Goal: Task Accomplishment & Management: Manage account settings

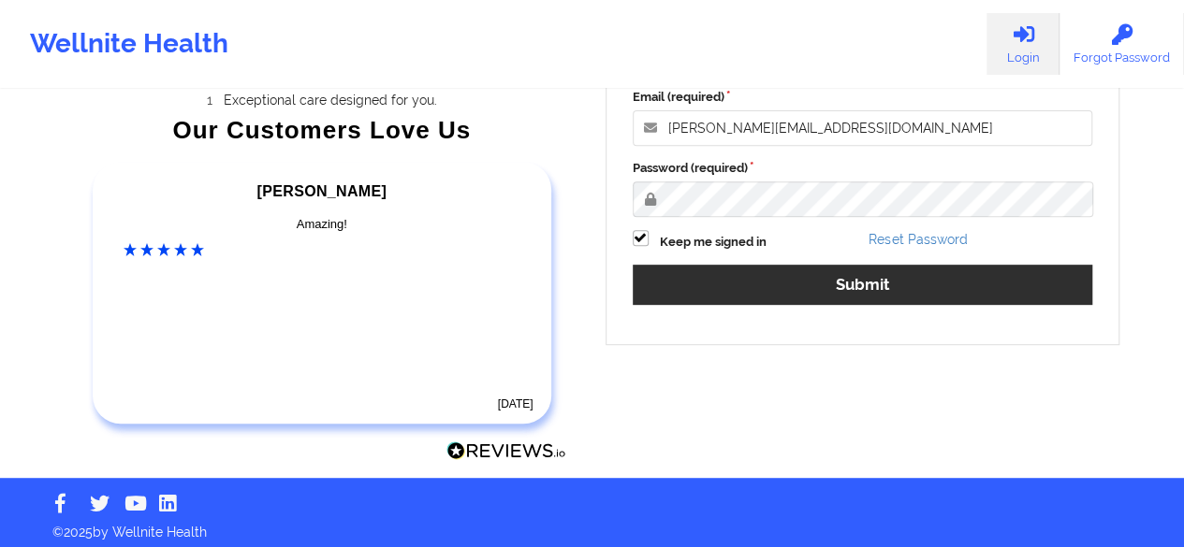
scroll to position [311, 0]
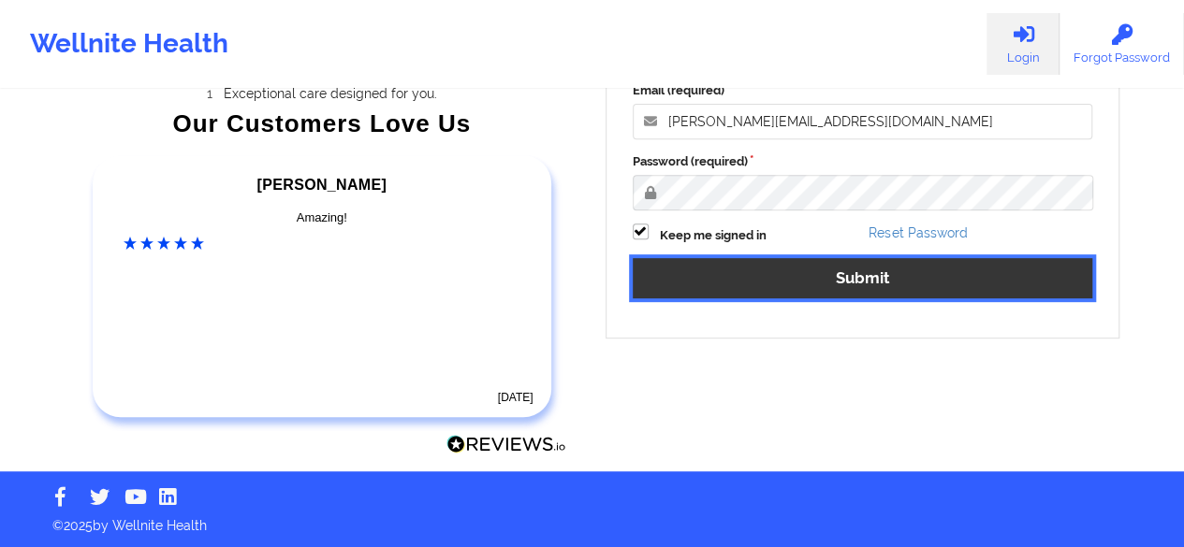
click at [854, 278] on button "Submit" at bounding box center [863, 278] width 460 height 40
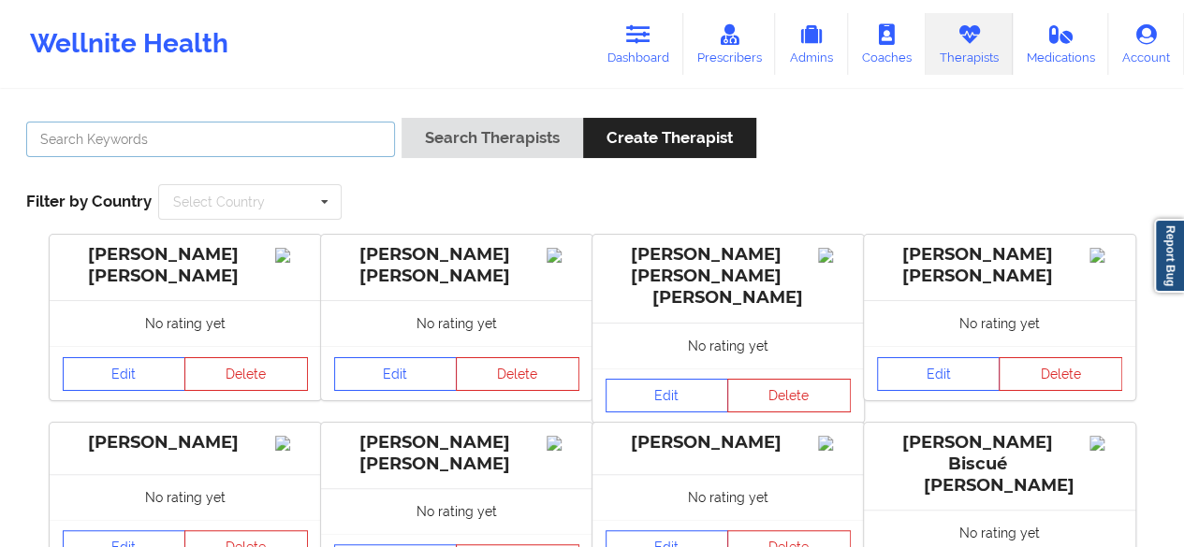
click at [101, 144] on input "text" at bounding box center [210, 140] width 369 height 36
paste input "[PERSON_NAME] C NNENANYA"
drag, startPoint x: 127, startPoint y: 136, endPoint x: 19, endPoint y: 136, distance: 108.5
click at [20, 136] on div "[PERSON_NAME] C NNENANYA" at bounding box center [211, 144] width 382 height 53
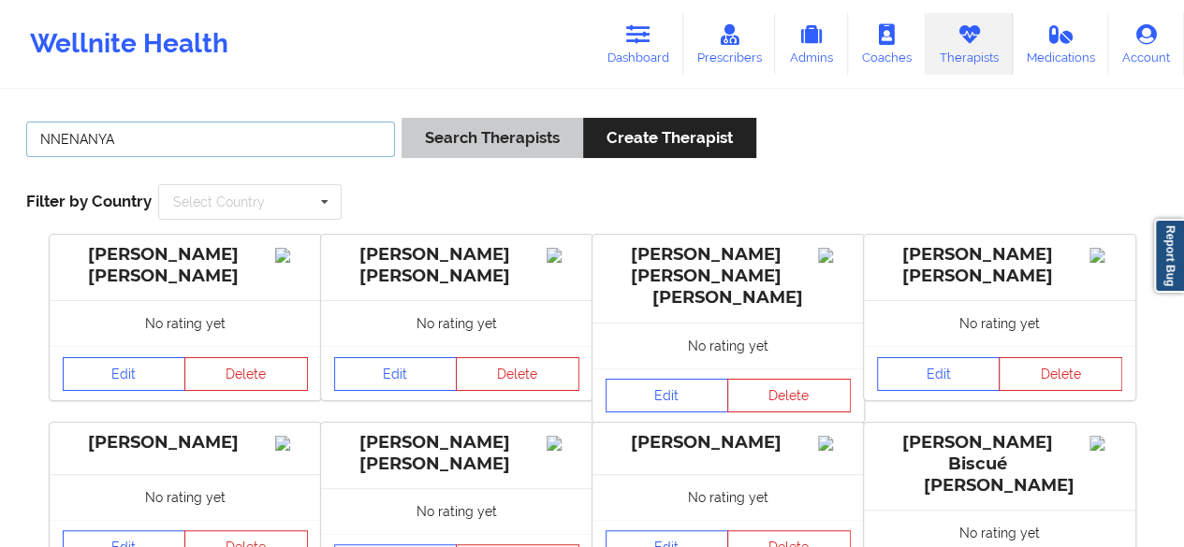
type input "NNENANYA"
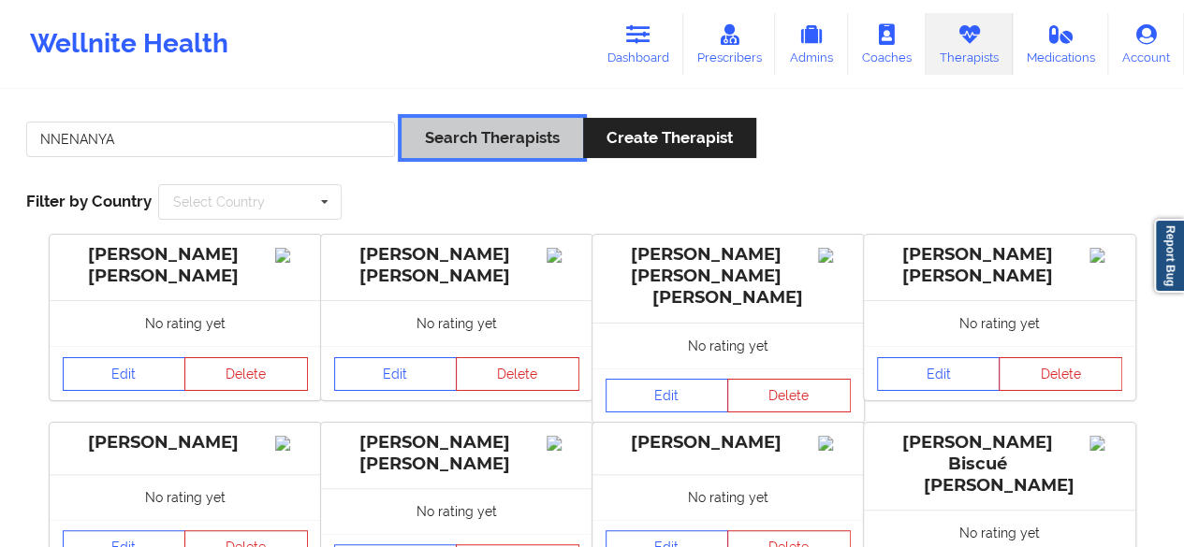
click at [445, 141] on button "Search Therapists" at bounding box center [492, 138] width 182 height 40
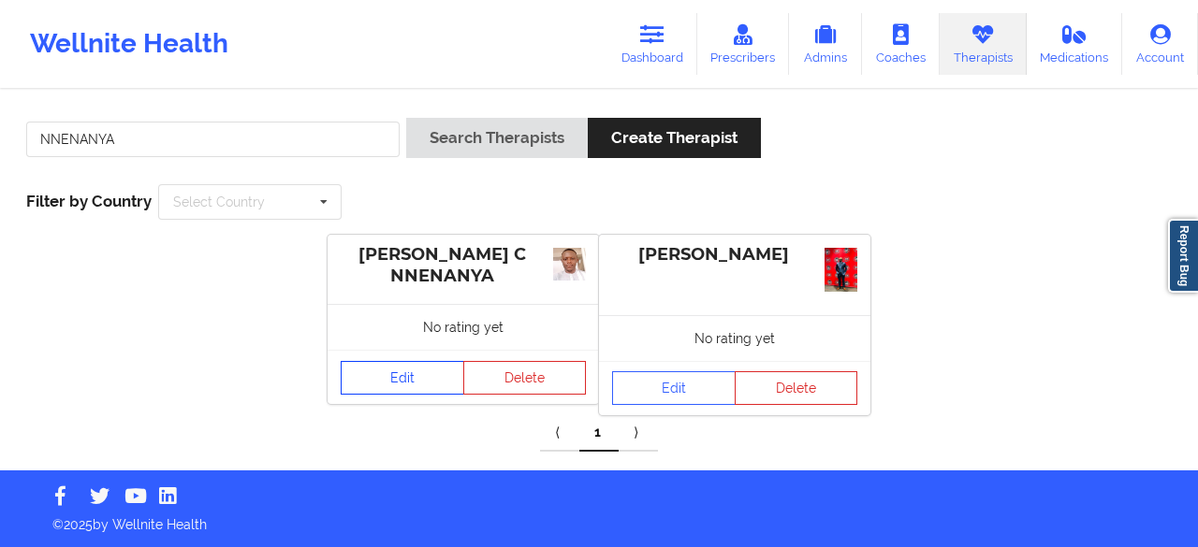
click at [402, 378] on link "Edit" at bounding box center [403, 378] width 124 height 34
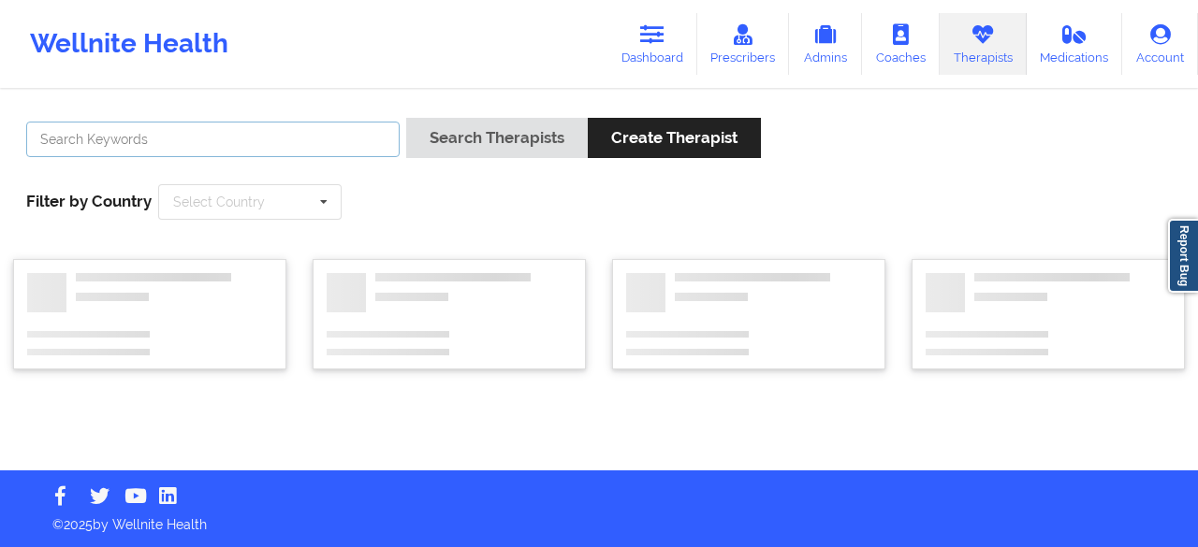
click at [226, 134] on input "text" at bounding box center [212, 140] width 373 height 36
paste input "[PERSON_NAME] C NNENANYA"
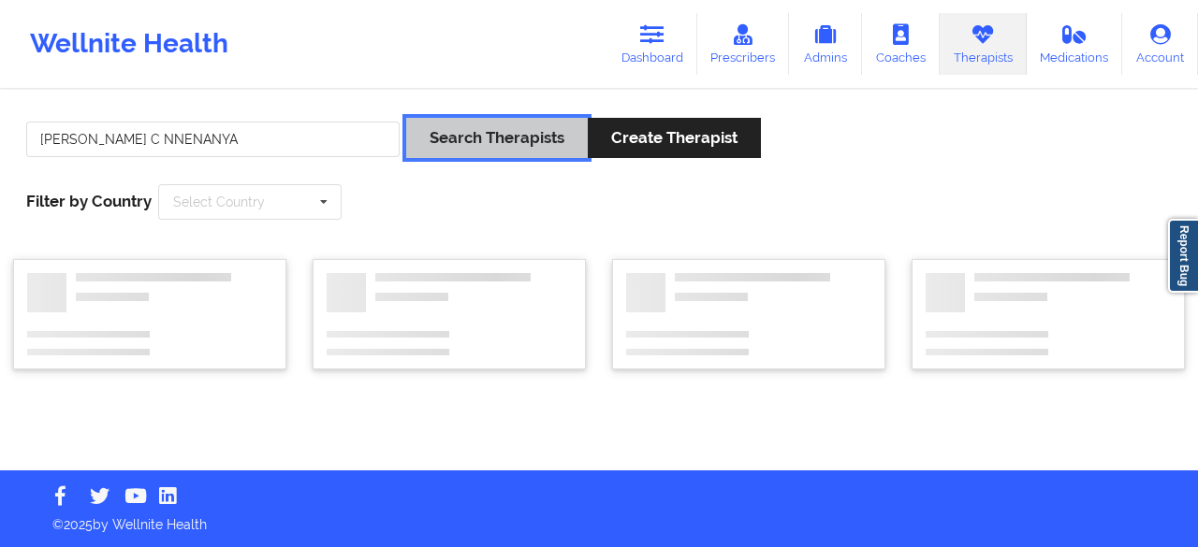
click at [438, 154] on button "Search Therapists" at bounding box center [497, 138] width 182 height 40
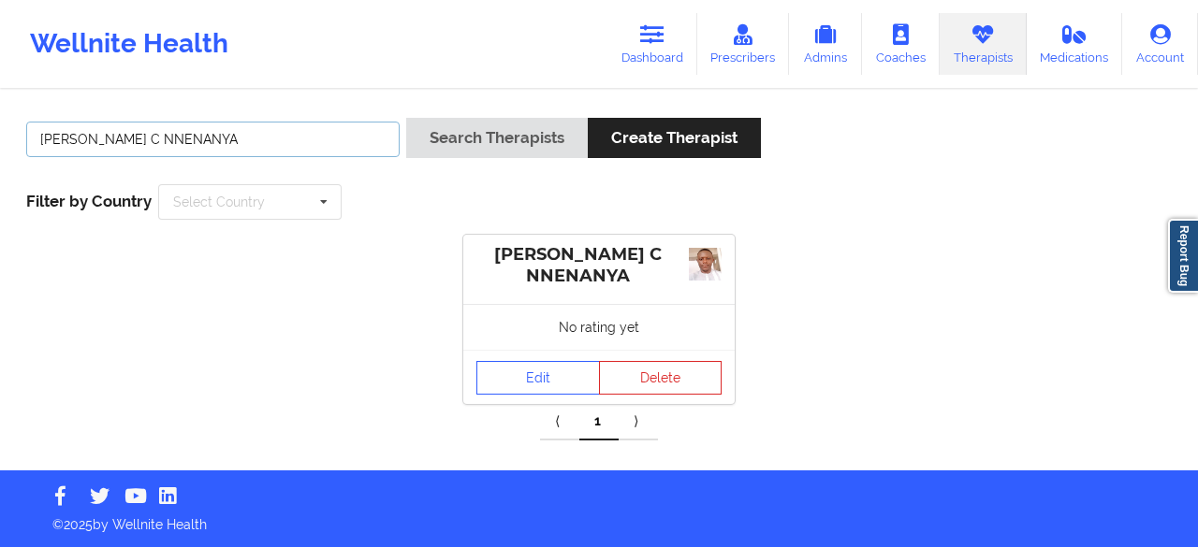
drag, startPoint x: 125, startPoint y: 141, endPoint x: 17, endPoint y: 154, distance: 109.3
click at [17, 154] on div "[PERSON_NAME] C NNENANYA Search Therapists Create Therapist Filter by Country S…" at bounding box center [599, 169] width 1172 height 128
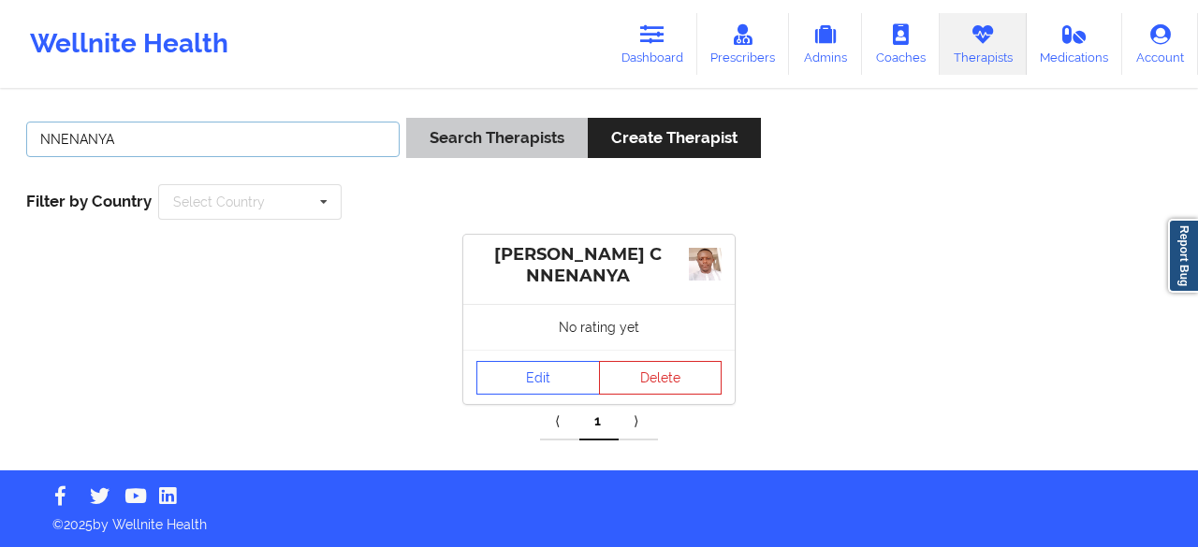
type input "NNENANYA"
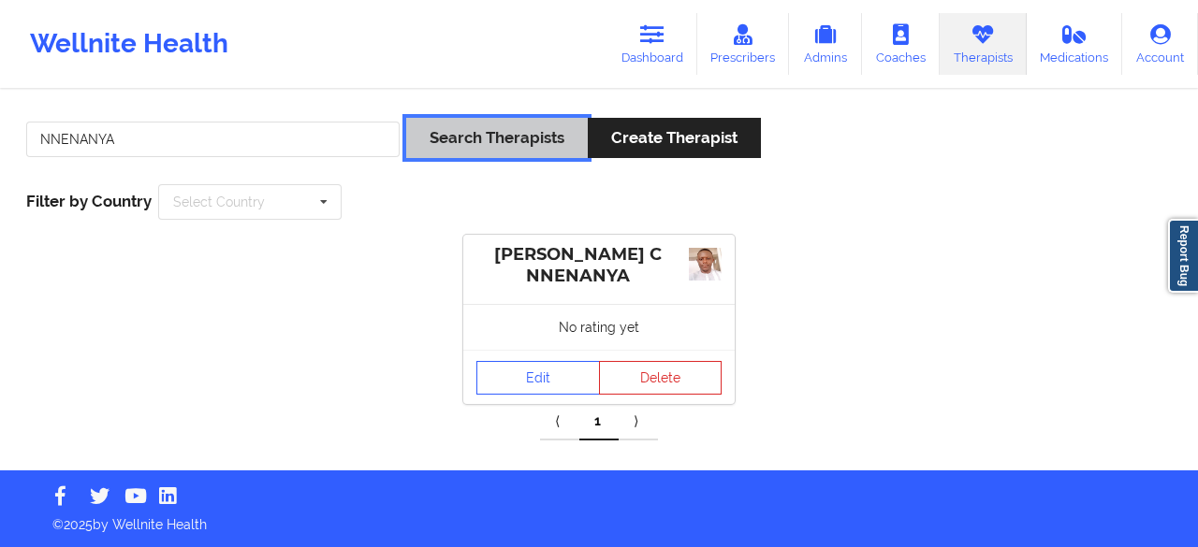
click at [499, 138] on button "Search Therapists" at bounding box center [497, 138] width 182 height 40
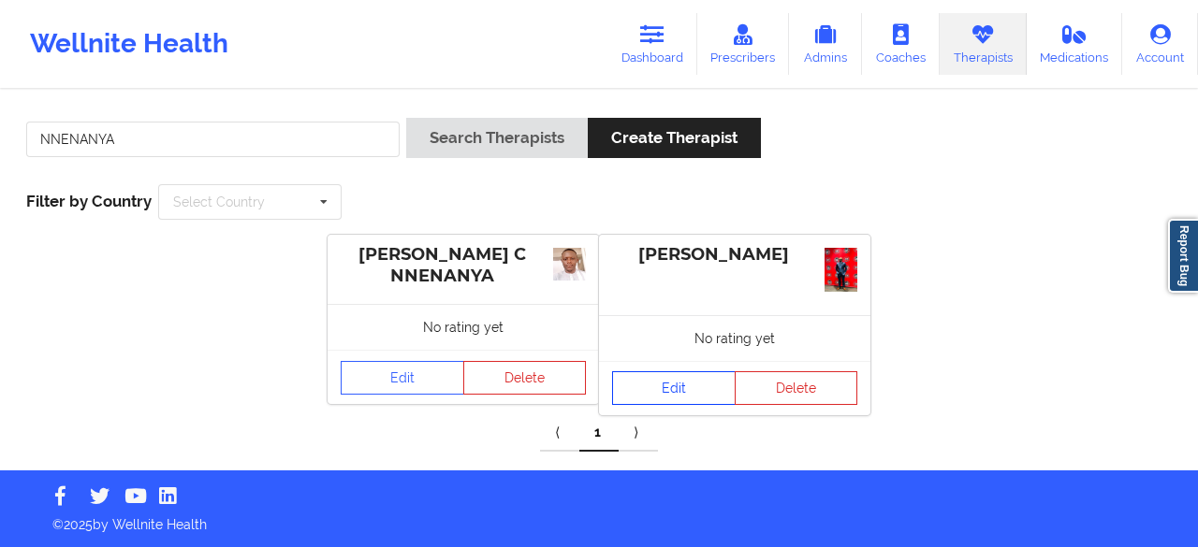
click at [671, 391] on link "Edit" at bounding box center [674, 388] width 124 height 34
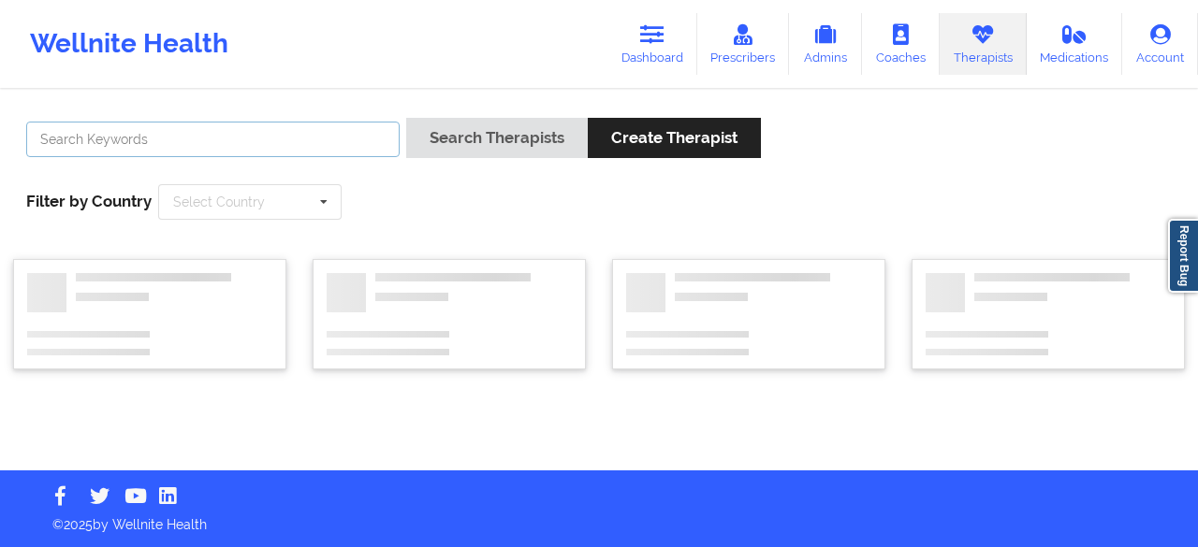
click at [137, 129] on input "text" at bounding box center [212, 140] width 373 height 36
paste input "[PERSON_NAME] C NNENANYA"
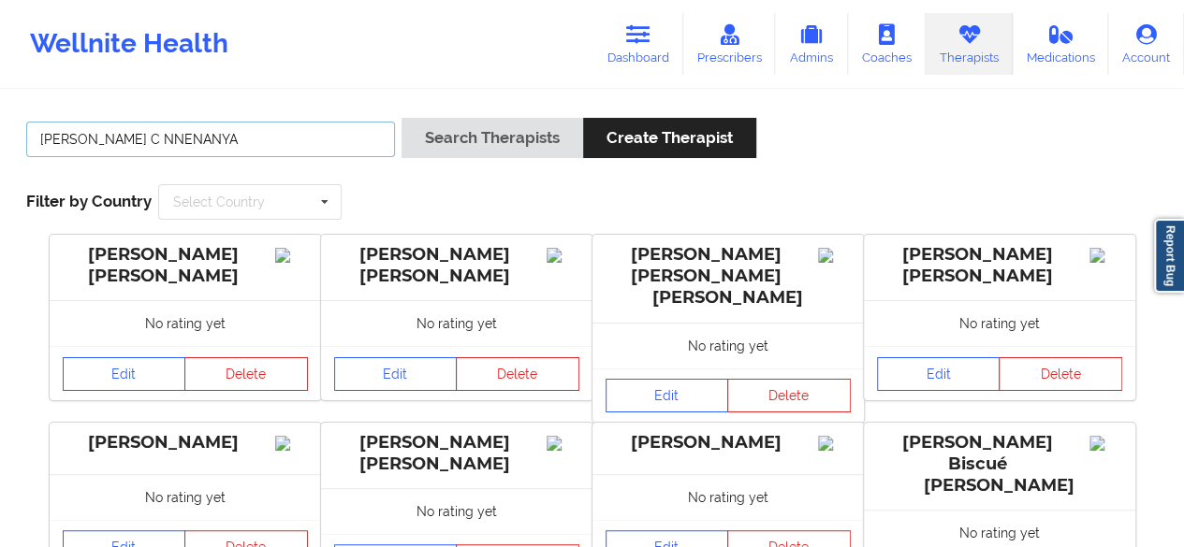
drag, startPoint x: 125, startPoint y: 143, endPoint x: 0, endPoint y: 150, distance: 125.6
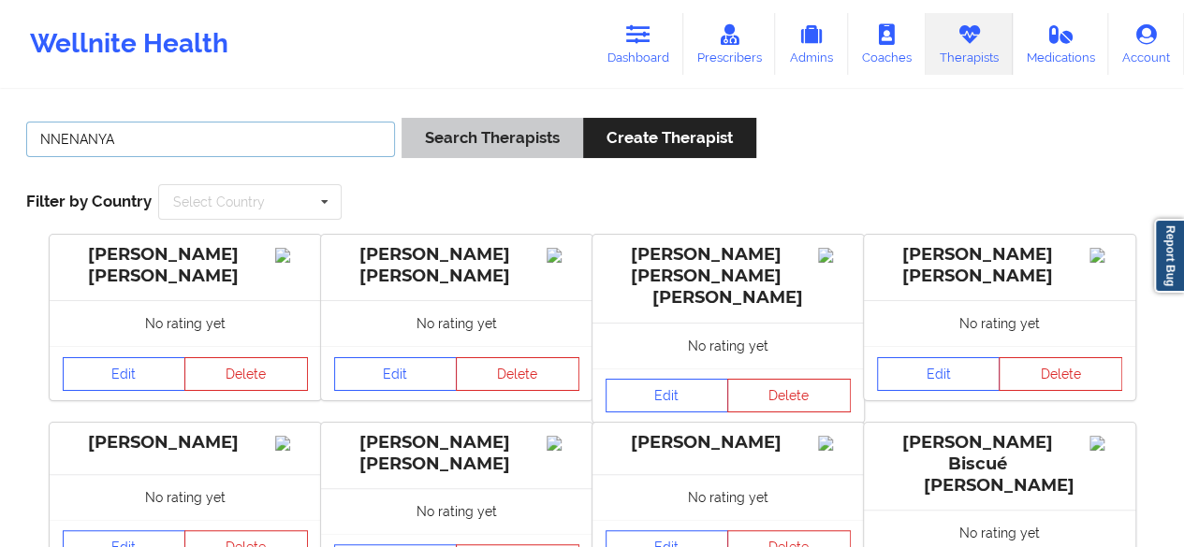
type input "NNENANYA"
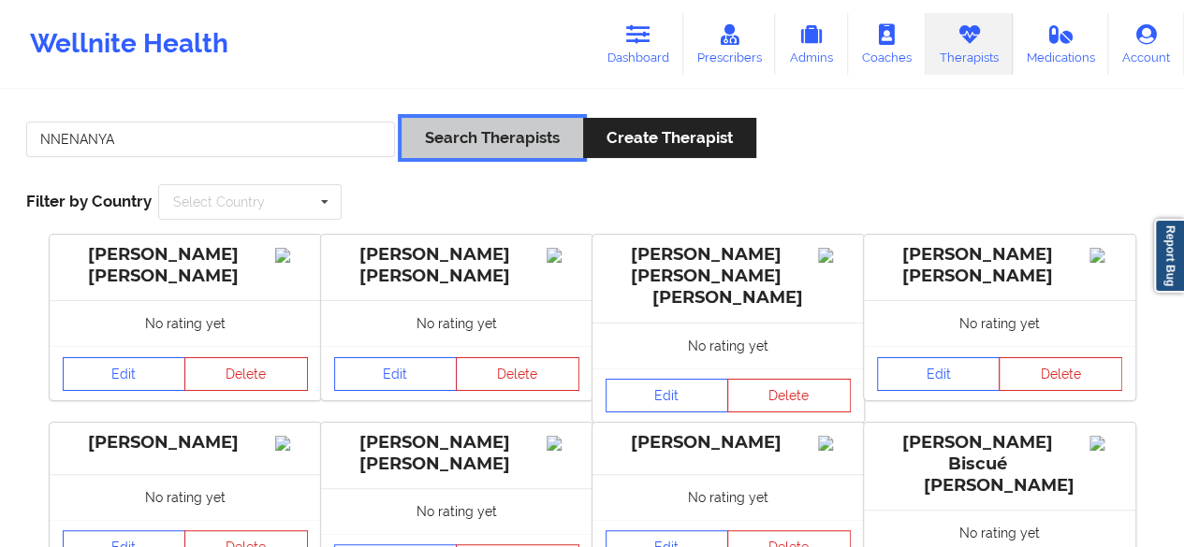
click at [453, 148] on button "Search Therapists" at bounding box center [492, 138] width 182 height 40
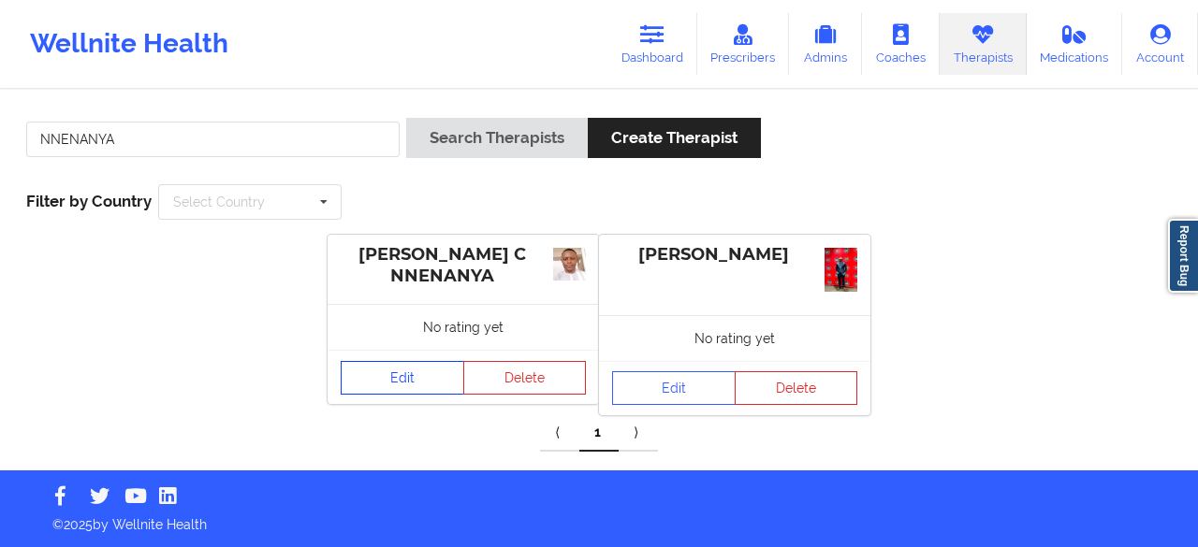
click at [397, 379] on link "Edit" at bounding box center [403, 378] width 124 height 34
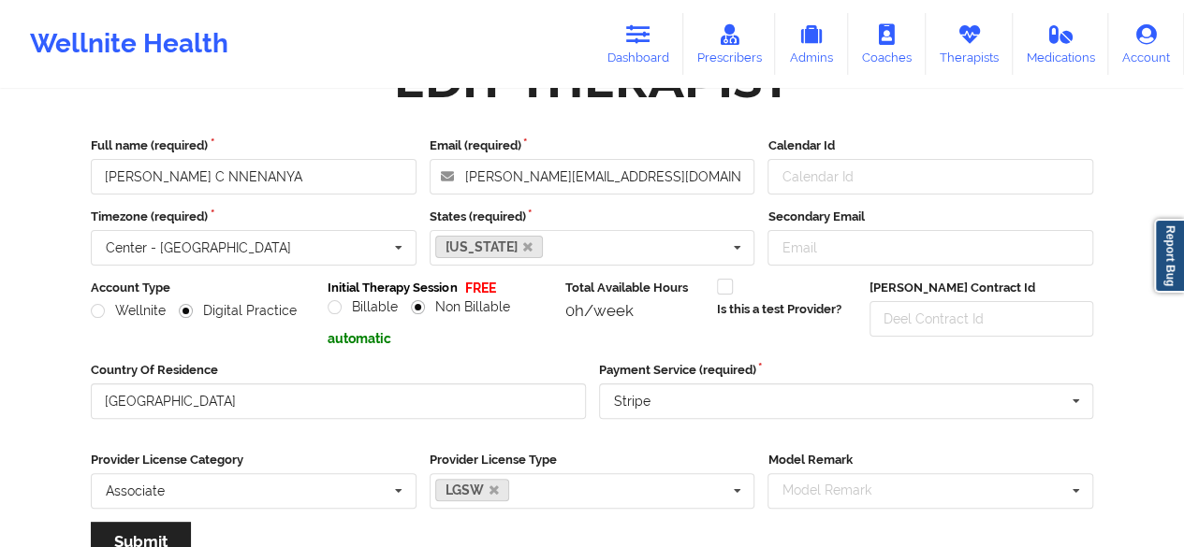
scroll to position [59, 0]
click at [421, 44] on div "Wellnite Health Dashboard Prescribers Admins Coaches Therapists Medications Acc…" at bounding box center [592, 44] width 1184 height 75
click at [945, 52] on link "Therapists" at bounding box center [968, 44] width 87 height 62
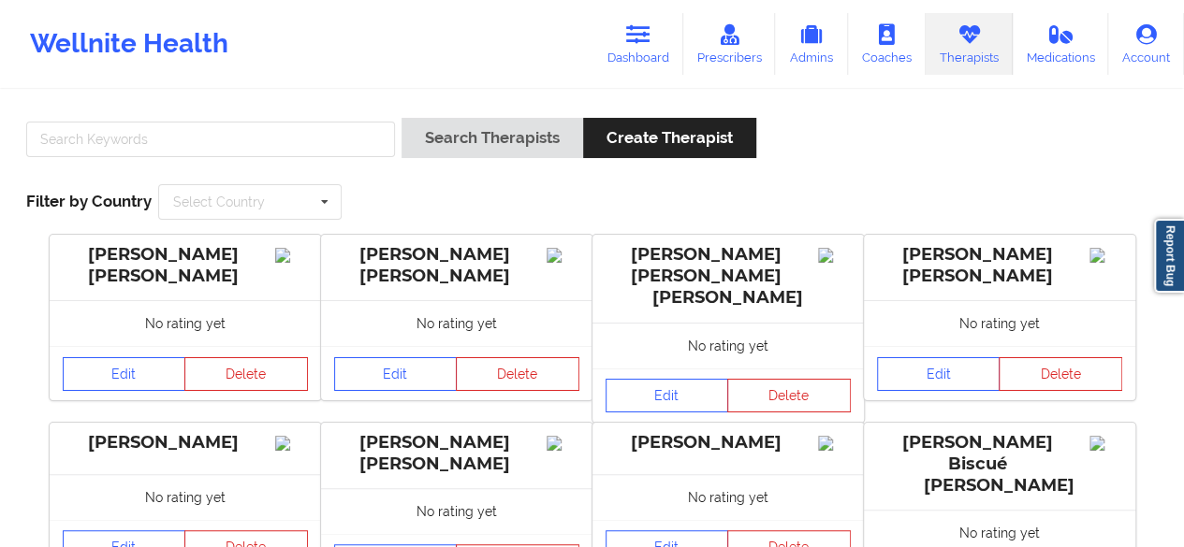
click at [191, 159] on div at bounding box center [211, 144] width 382 height 53
click at [174, 145] on input "text" at bounding box center [210, 140] width 369 height 36
paste input "1699548461"
type input "1699548461"
click at [158, 145] on input "text" at bounding box center [210, 140] width 369 height 36
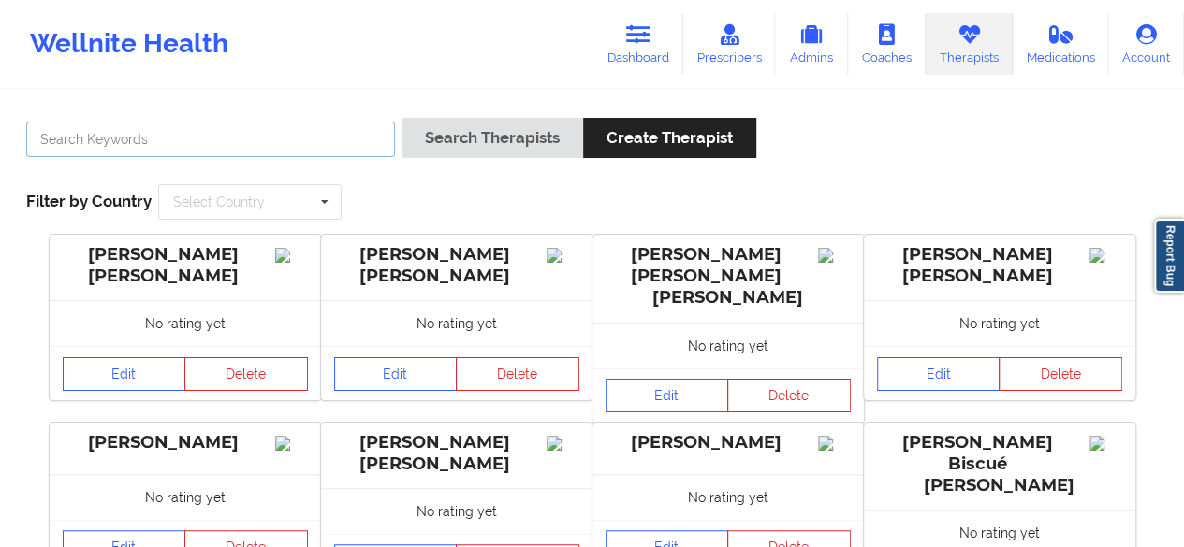
paste input "[PERSON_NAME]"
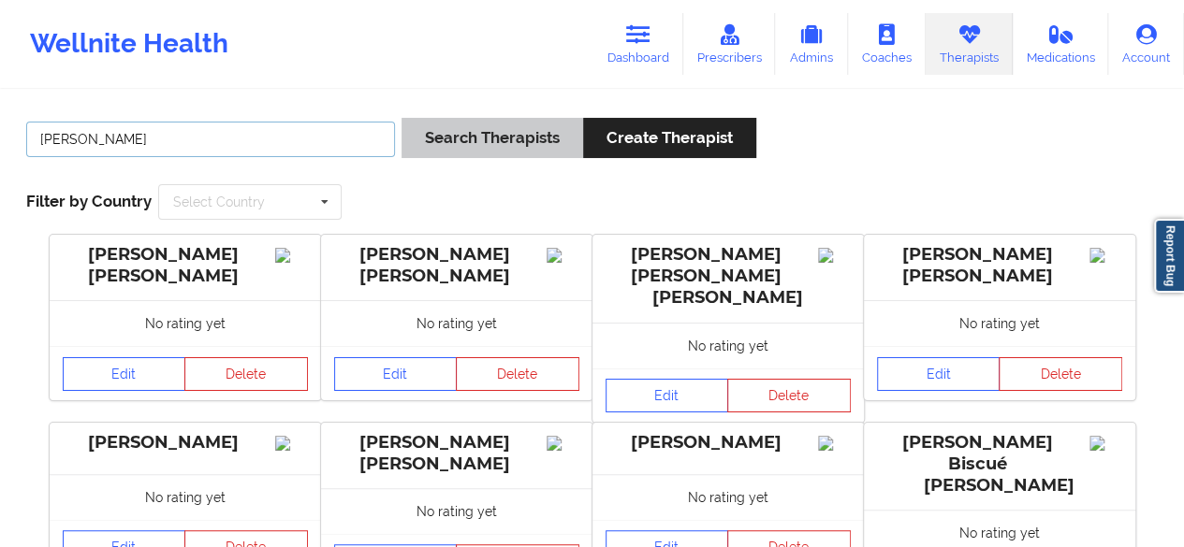
type input "[PERSON_NAME]"
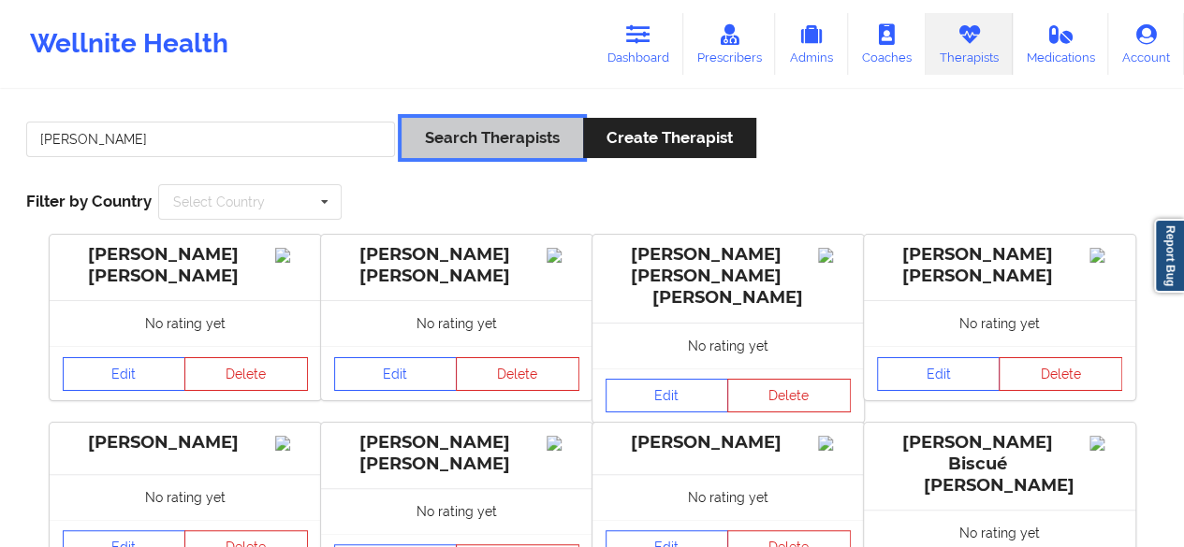
click at [434, 153] on button "Search Therapists" at bounding box center [492, 138] width 182 height 40
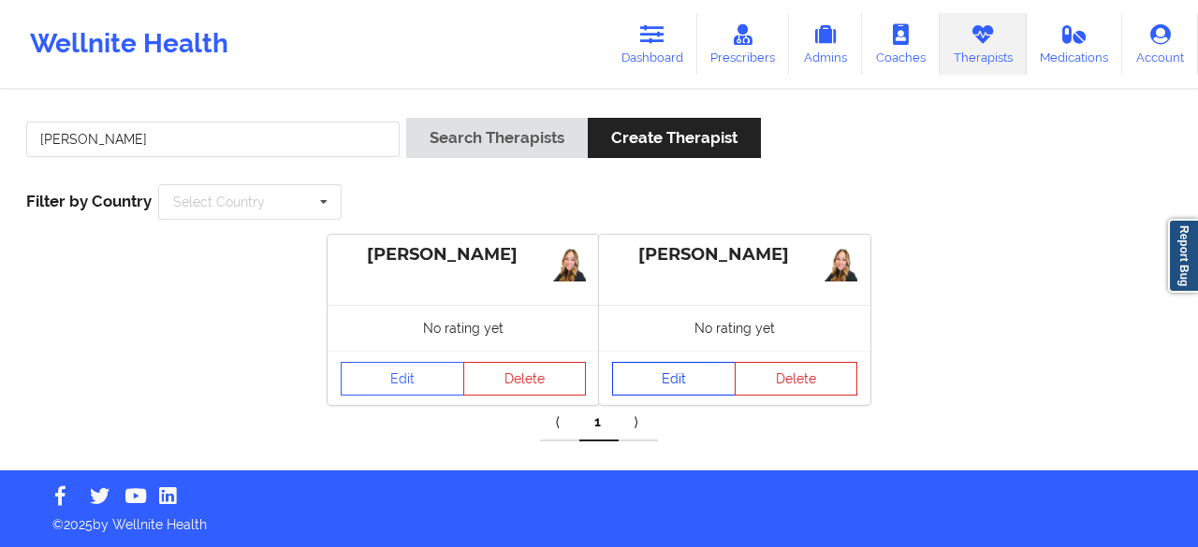
click at [669, 380] on link "Edit" at bounding box center [674, 379] width 124 height 34
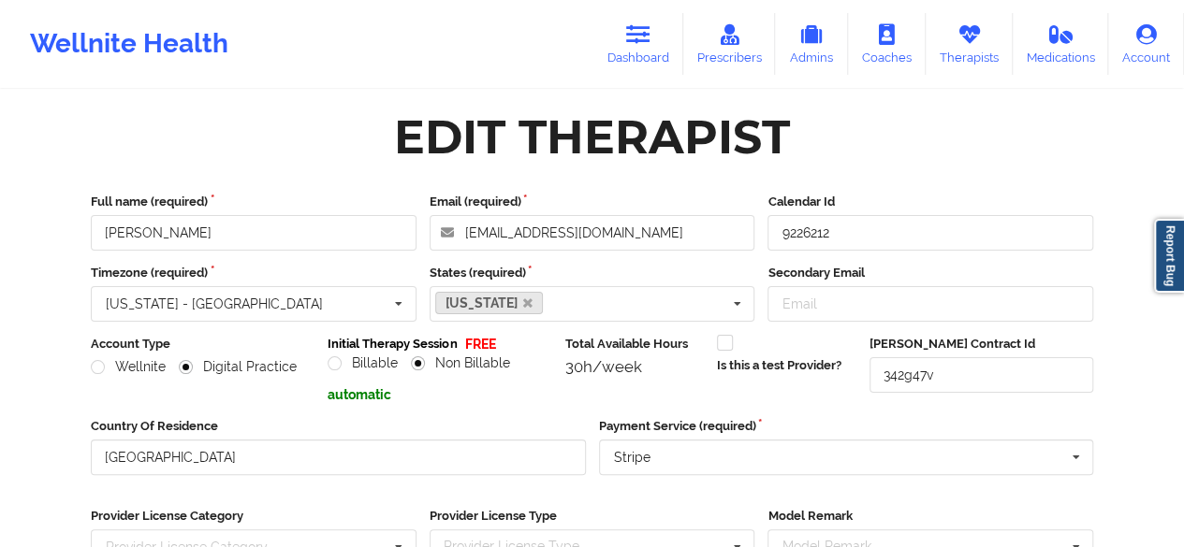
scroll to position [2, 0]
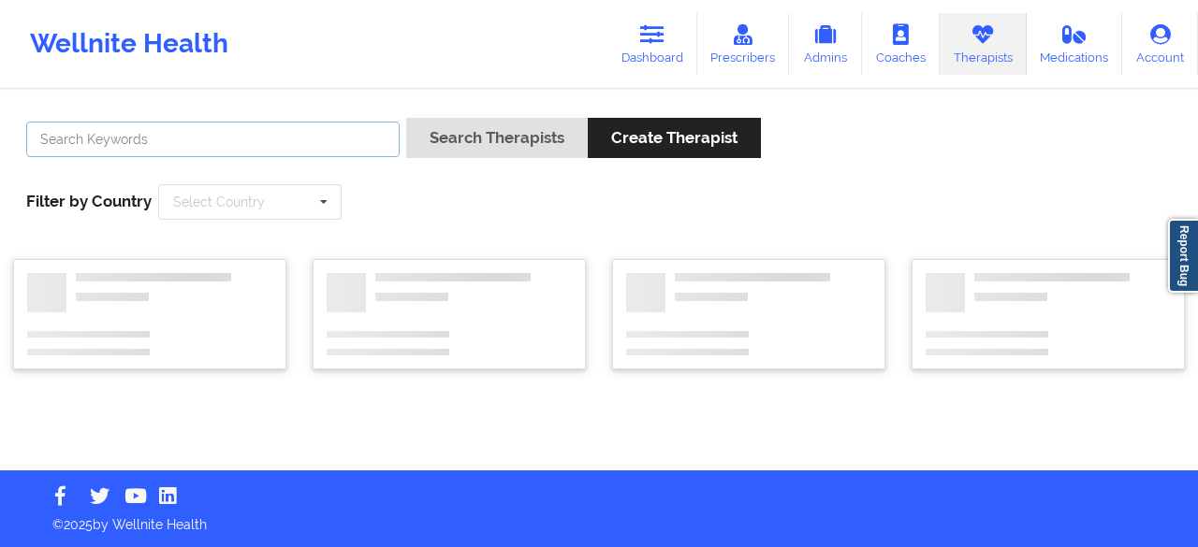
click at [204, 142] on input "text" at bounding box center [212, 140] width 373 height 36
paste input "[PERSON_NAME]"
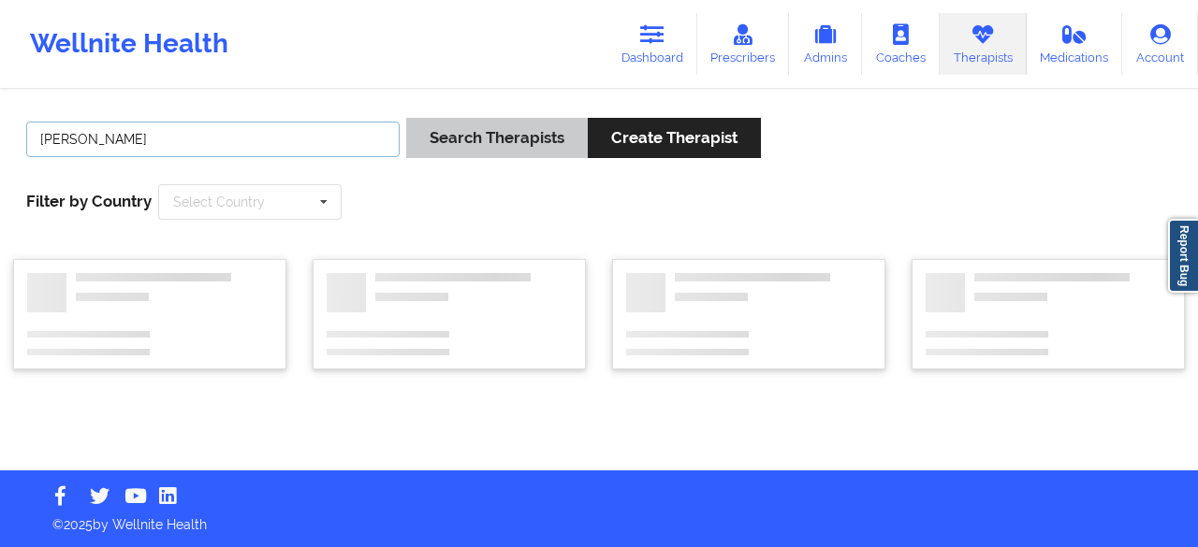
type input "[PERSON_NAME]"
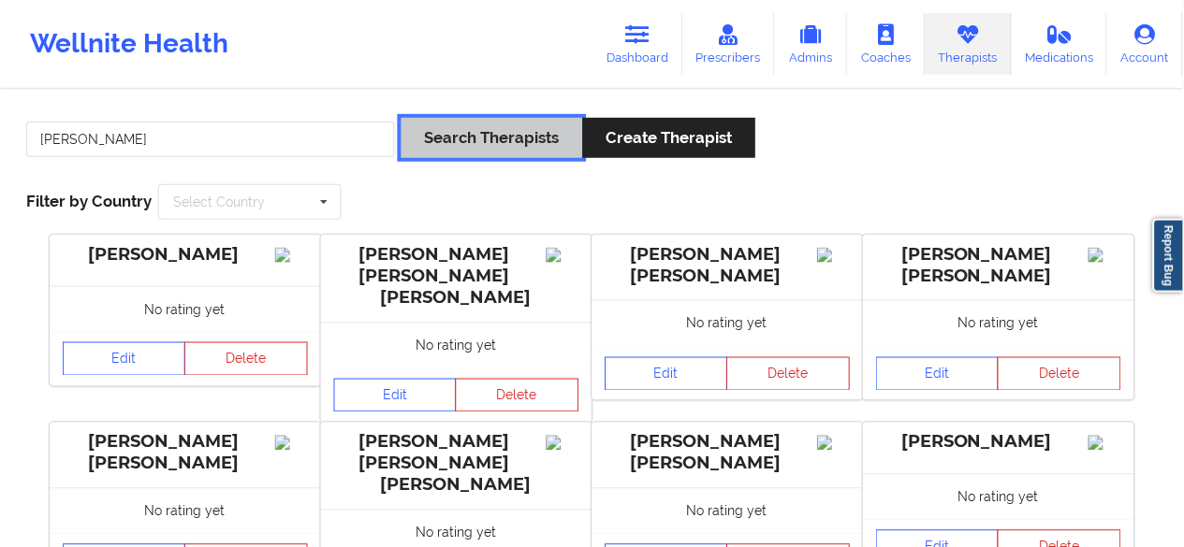
click at [460, 140] on button "Search Therapists" at bounding box center [492, 138] width 182 height 40
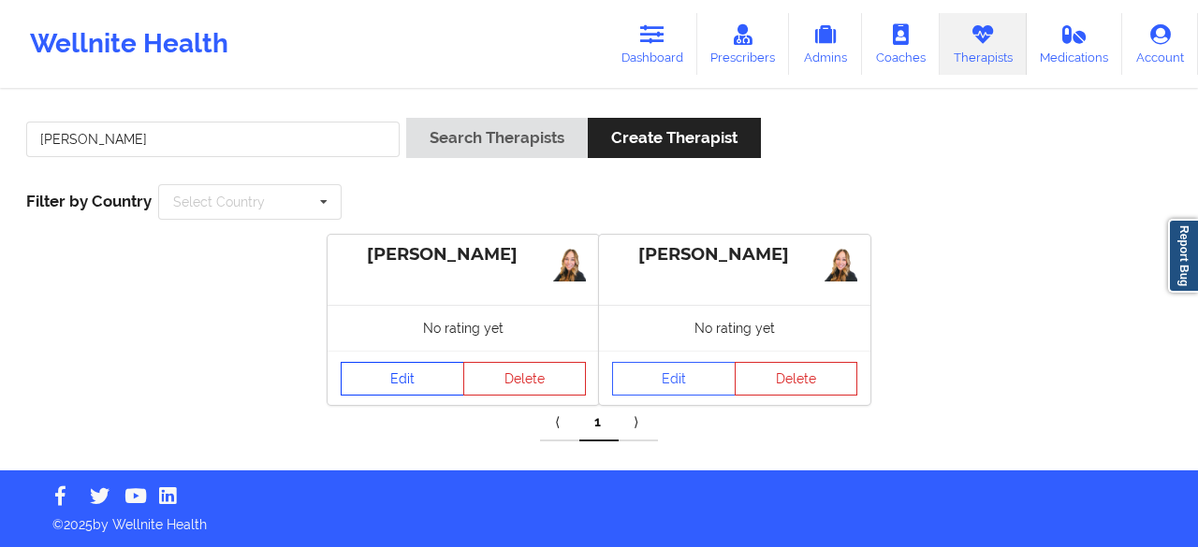
click at [393, 383] on link "Edit" at bounding box center [403, 379] width 124 height 34
